Goal: Task Accomplishment & Management: Manage account settings

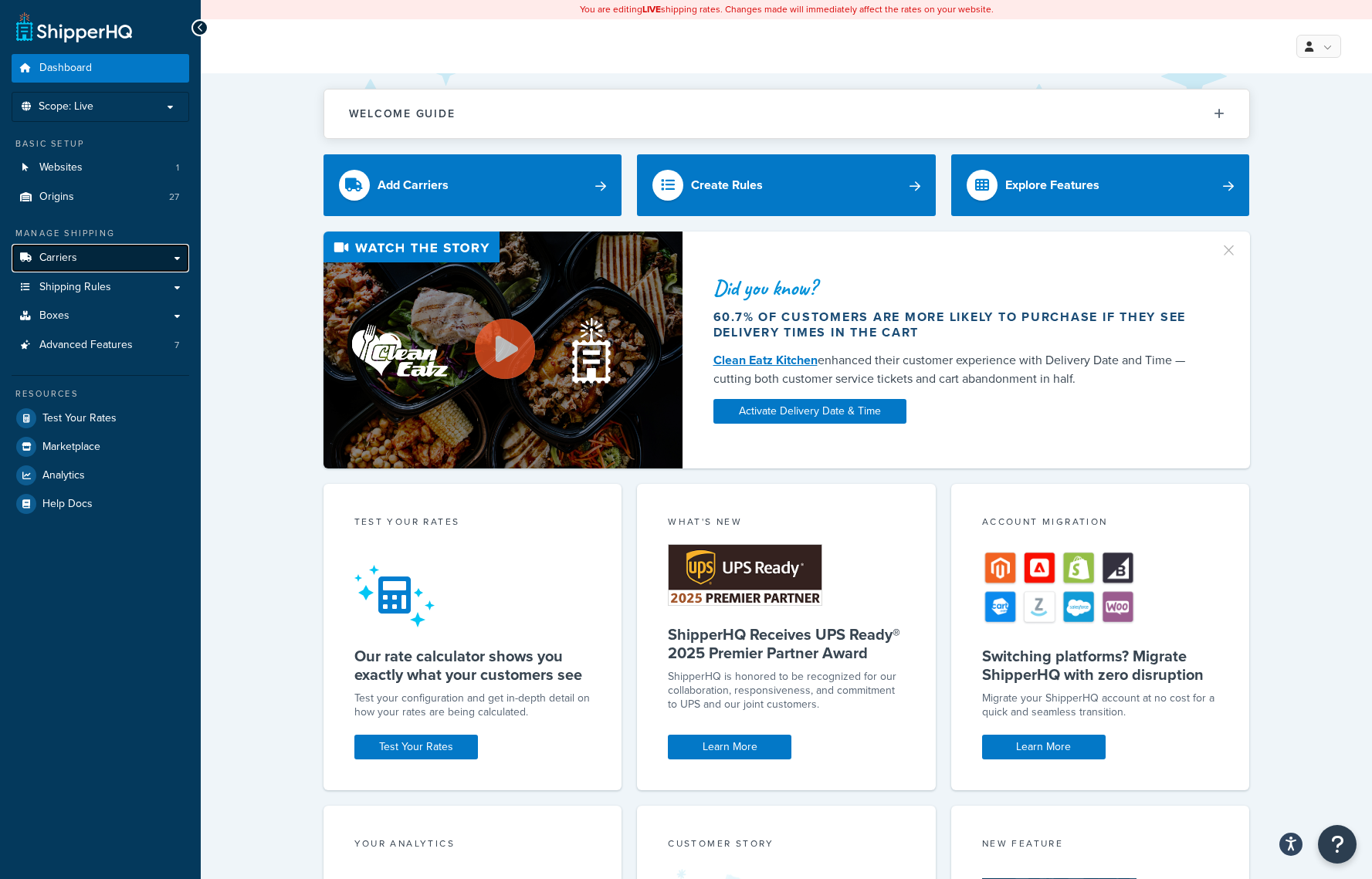
click at [85, 257] on link "Carriers" at bounding box center [100, 258] width 178 height 29
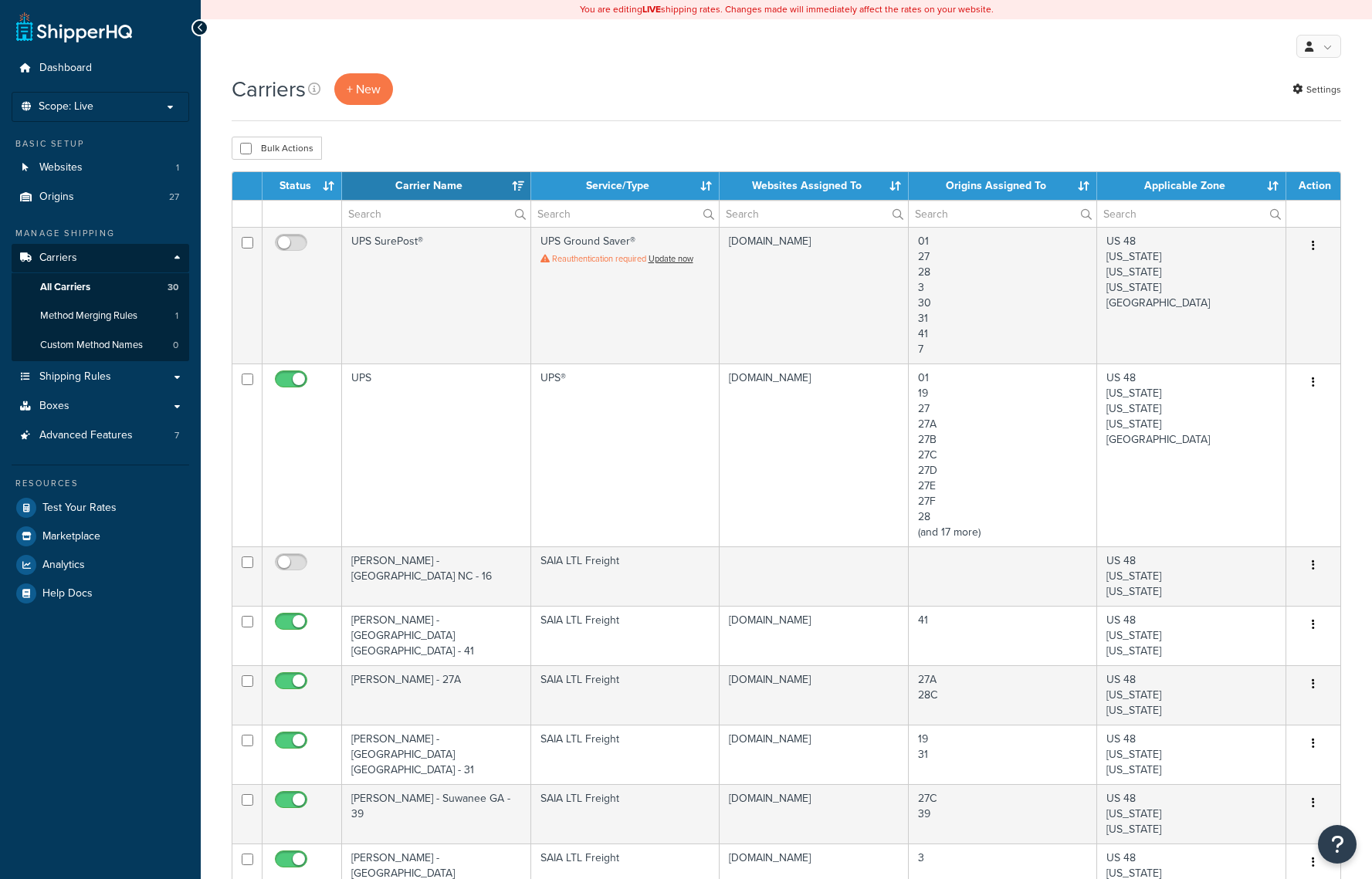
select select "15"
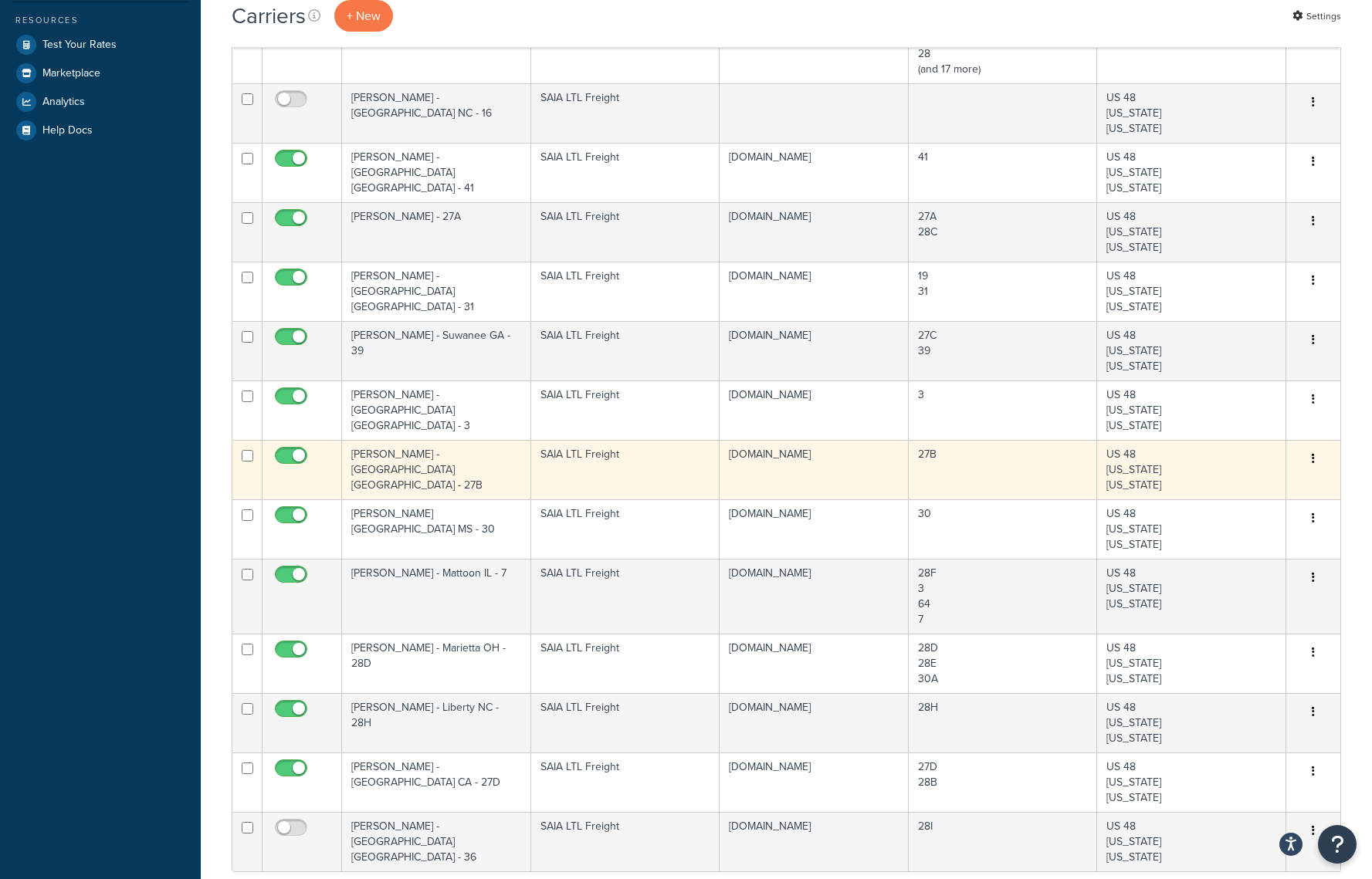
scroll to position [155, 0]
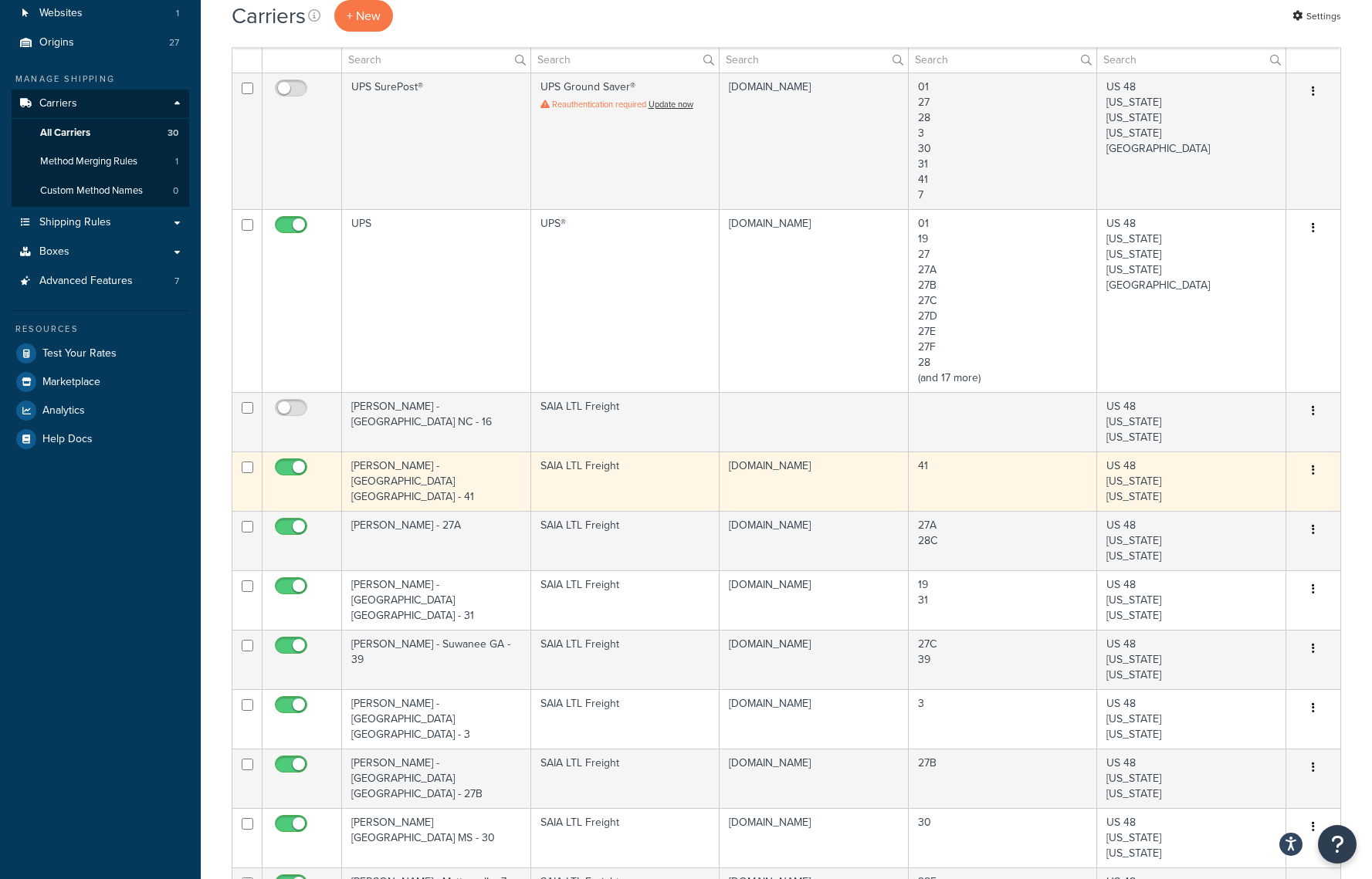
click at [1315, 471] on button "button" at bounding box center [1313, 471] width 22 height 25
click at [1239, 504] on link "Edit" at bounding box center [1251, 502] width 122 height 31
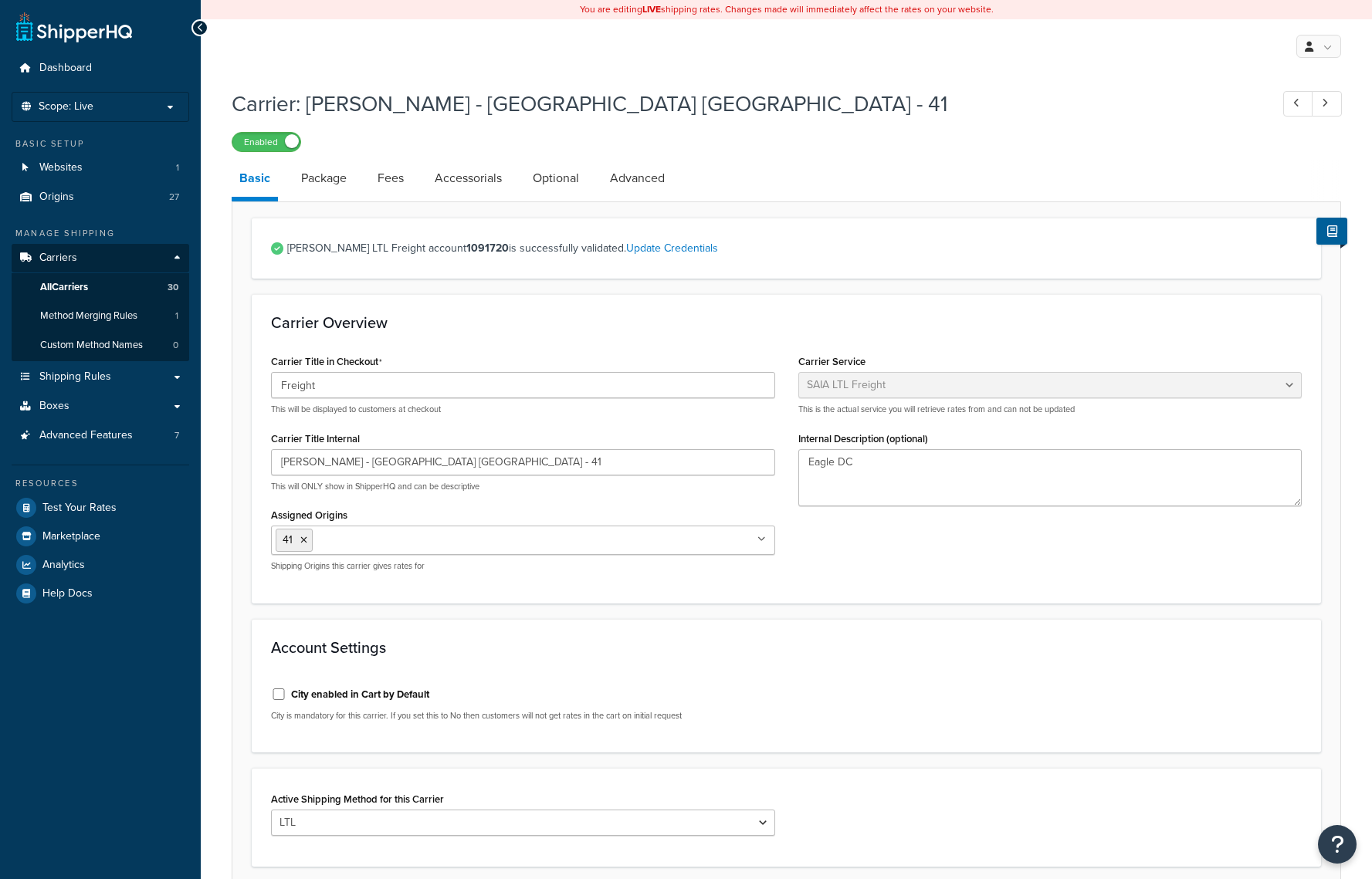
select select "saiaFreight"
click at [106, 789] on div "Dashboard Scope: Live Basic Setup Websites 1 Origins 27 Manage Shipping Carrier…" at bounding box center [100, 595] width 201 height 1192
